Goal: Transaction & Acquisition: Purchase product/service

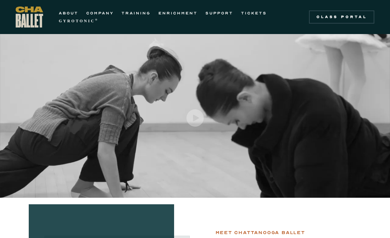
click at [106, 12] on link "COMPANY" at bounding box center [99, 13] width 27 height 8
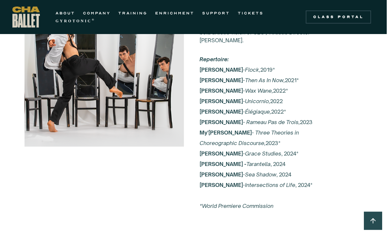
scroll to position [1364, 3]
click at [248, 16] on link "TICKETS" at bounding box center [251, 13] width 26 height 8
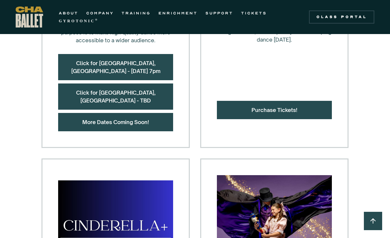
scroll to position [409, 0]
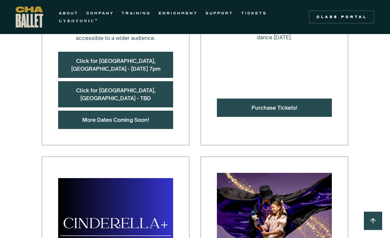
click at [291, 105] on link "Purchase Tickets!" at bounding box center [275, 108] width 46 height 7
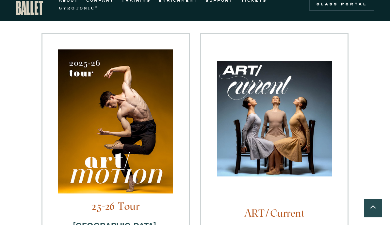
scroll to position [130, 0]
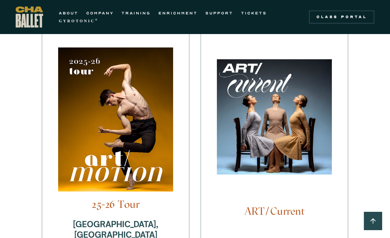
click at [286, 206] on h4 "ART/Current" at bounding box center [274, 211] width 115 height 12
click at [323, 144] on img at bounding box center [274, 120] width 115 height 122
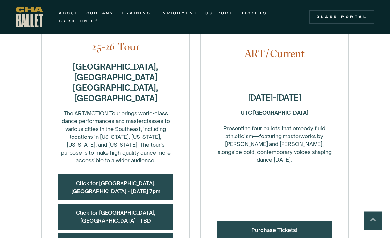
scroll to position [289, 0]
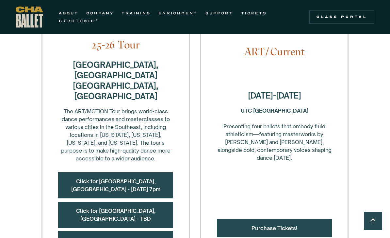
click at [305, 219] on div "Purchase Tickets!" at bounding box center [274, 228] width 115 height 18
click at [286, 225] on link "Purchase Tickets!" at bounding box center [275, 228] width 46 height 7
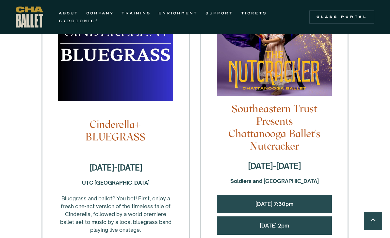
scroll to position [601, 0]
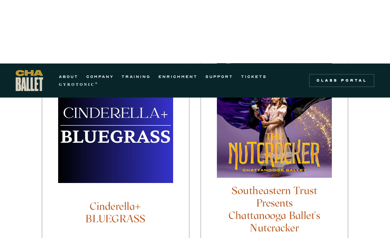
scroll to position [520, 0]
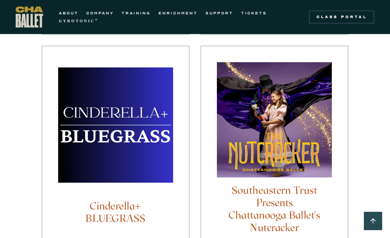
click at [288, 119] on img at bounding box center [274, 123] width 115 height 122
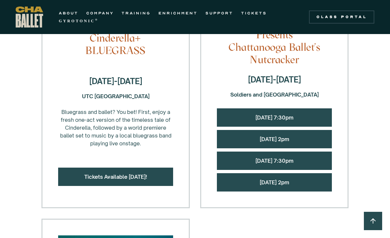
scroll to position [619, 0]
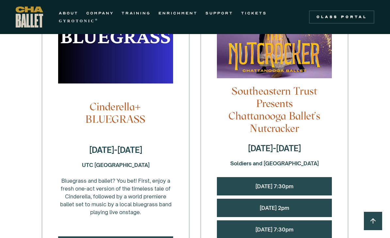
click at [288, 144] on div "Southeastern Trust Presents Chattanooga Ballet's Nutcracker December 12-14, 202…" at bounding box center [274, 111] width 148 height 330
click at [286, 177] on div "Friday, 12/12 @ 7:30pm" at bounding box center [274, 186] width 115 height 18
click at [268, 183] on link "Friday, 12/12 @ 7:30pm" at bounding box center [275, 186] width 38 height 7
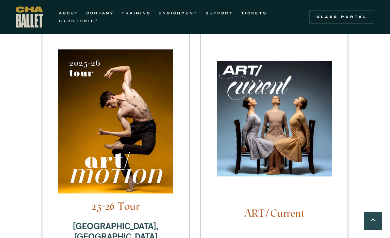
scroll to position [129, 0]
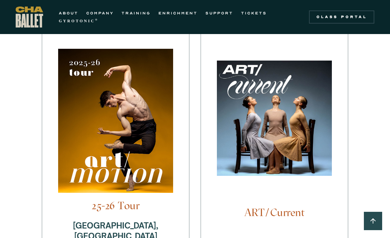
click at [244, 159] on img at bounding box center [274, 121] width 115 height 122
click at [260, 206] on h4 "ART/Current" at bounding box center [274, 212] width 115 height 12
click at [149, 168] on img at bounding box center [115, 124] width 115 height 150
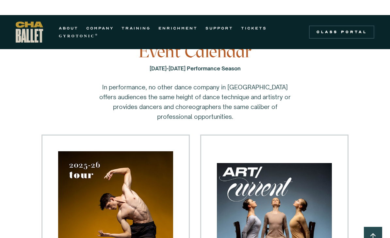
scroll to position [0, 0]
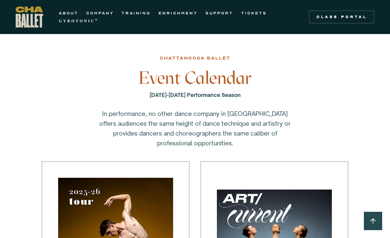
click at [220, 80] on h3 "Event Calendar" at bounding box center [195, 78] width 212 height 20
click at [223, 100] on div "2025-2026 Performance Season" at bounding box center [195, 100] width 212 height 18
click at [211, 94] on strong "2025-2026 Performance Season" at bounding box center [195, 95] width 91 height 7
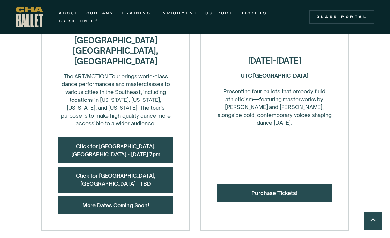
scroll to position [389, 0]
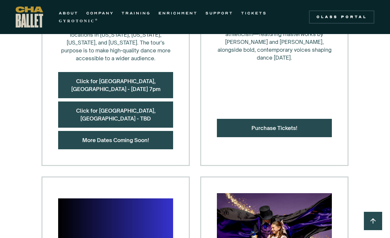
click at [280, 125] on link "Purchase Tickets!" at bounding box center [275, 128] width 46 height 7
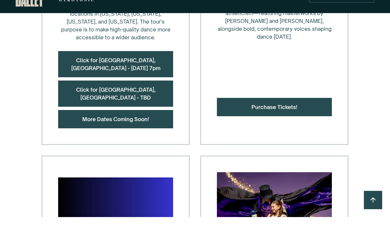
scroll to position [410, 0]
